Goal: Task Accomplishment & Management: Use online tool/utility

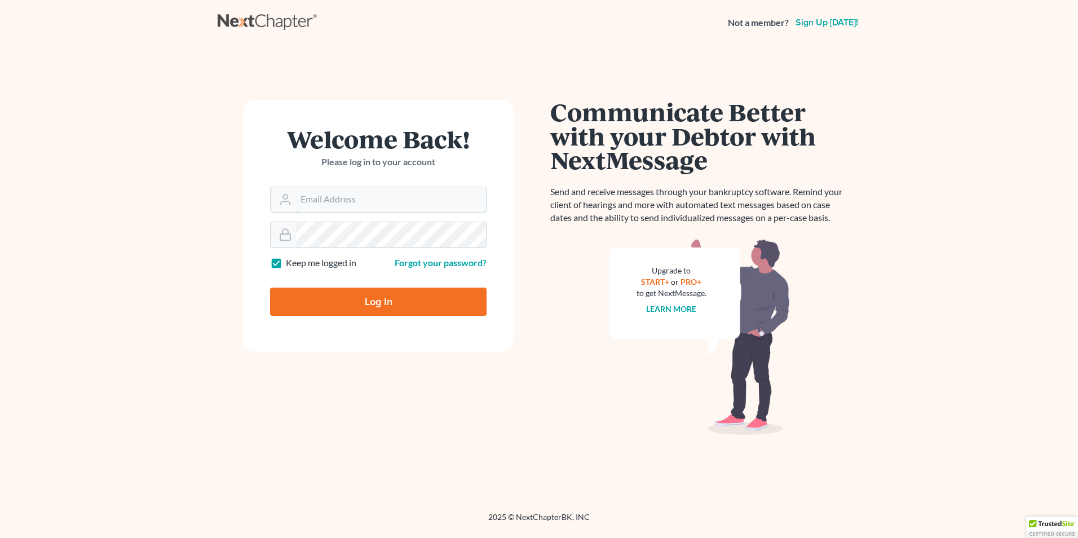
type input "[PERSON_NAME][EMAIL_ADDRESS][DOMAIN_NAME]"
click at [394, 301] on input "Log In" at bounding box center [378, 302] width 217 height 28
type input "Thinking..."
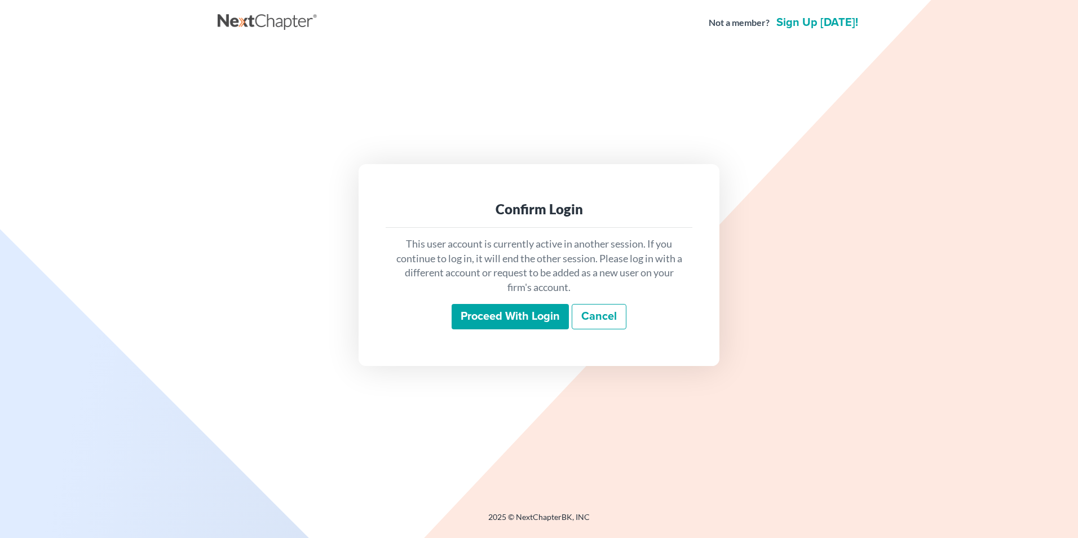
click at [503, 318] on input "Proceed with login" at bounding box center [510, 317] width 117 height 26
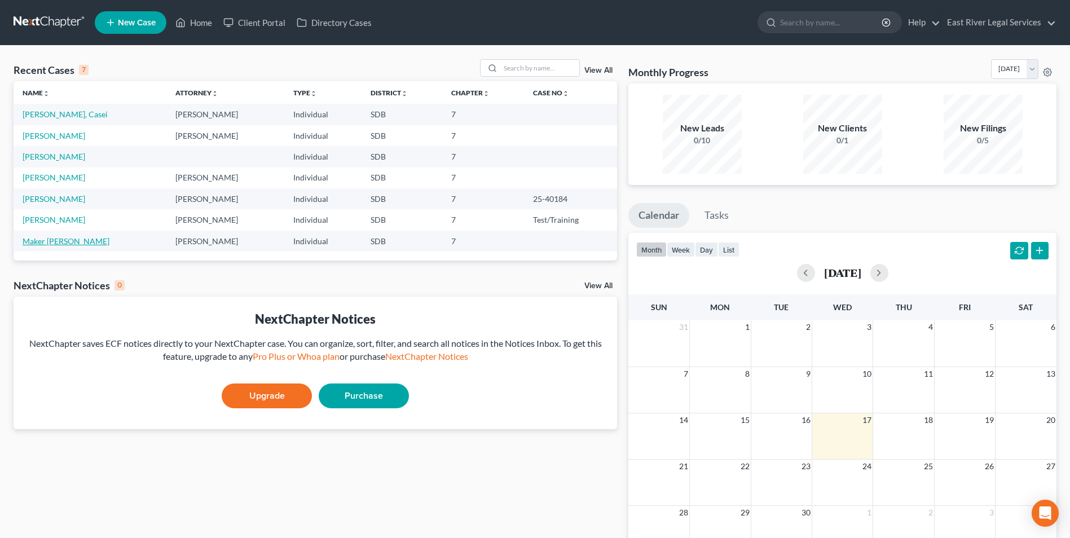
click at [51, 245] on link "Maker Mayen, Mary" at bounding box center [66, 241] width 87 height 10
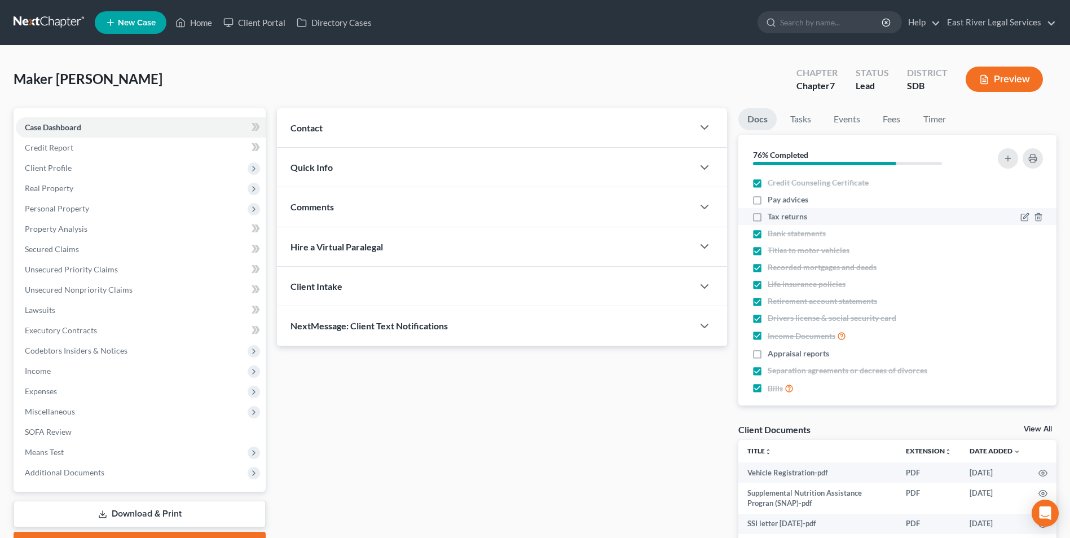
click at [866, 221] on div "Tax returns" at bounding box center [859, 216] width 215 height 11
click at [1020, 217] on icon "button" at bounding box center [1024, 217] width 9 height 9
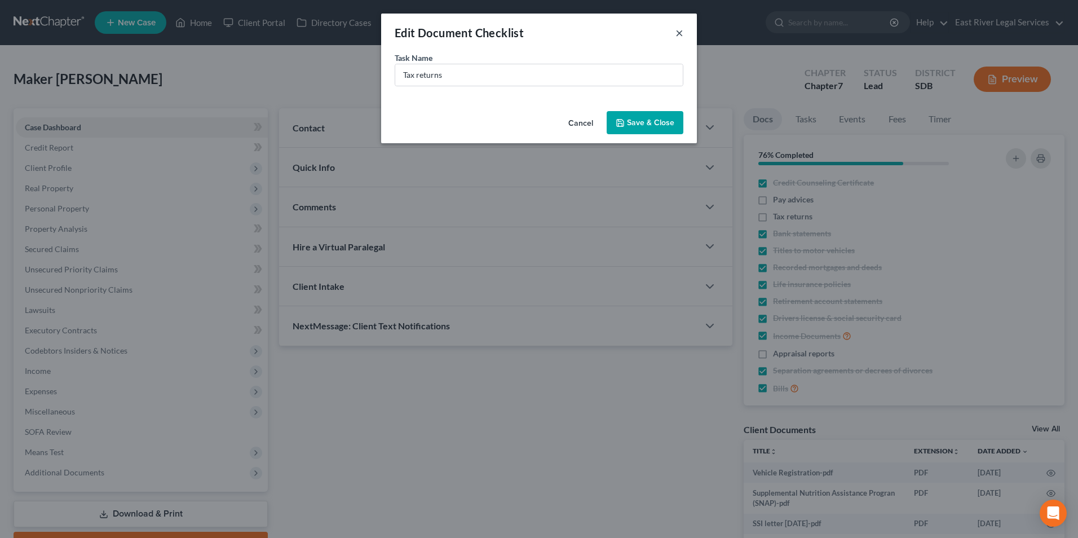
click at [679, 32] on button "×" at bounding box center [680, 33] width 8 height 14
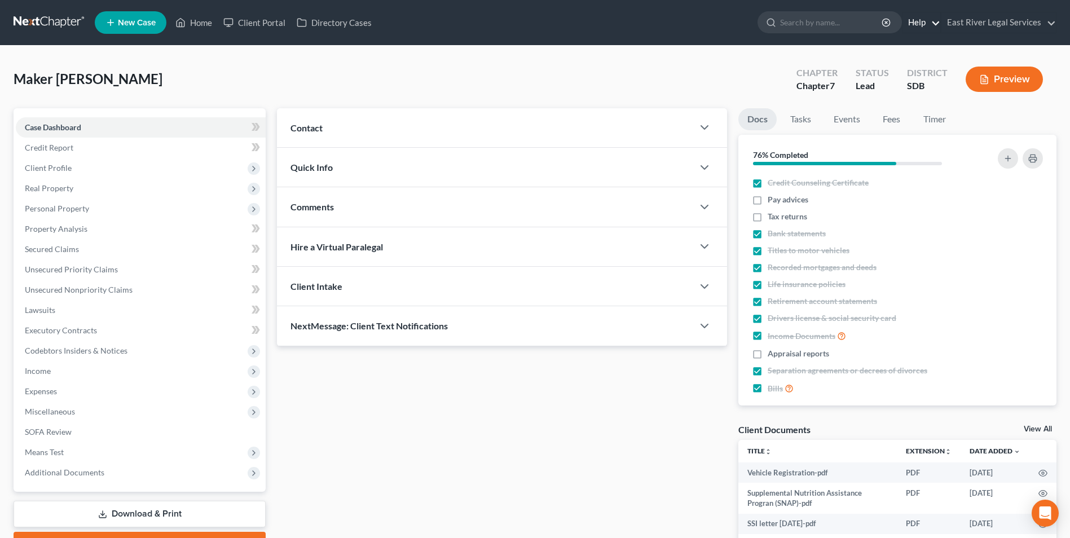
click at [934, 24] on link "Help" at bounding box center [921, 22] width 38 height 20
click at [805, 25] on input "search" at bounding box center [831, 22] width 103 height 21
type input "t"
